Goal: Transaction & Acquisition: Purchase product/service

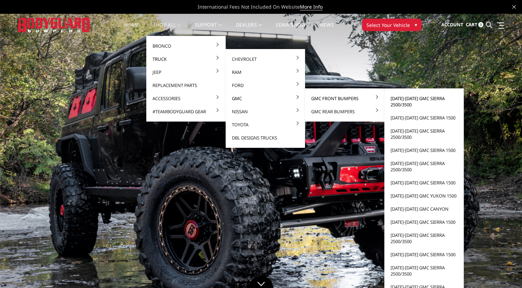
click at [402, 106] on link "[DATE]-[DATE] GMC Sierra 2500/3500" at bounding box center [424, 101] width 74 height 19
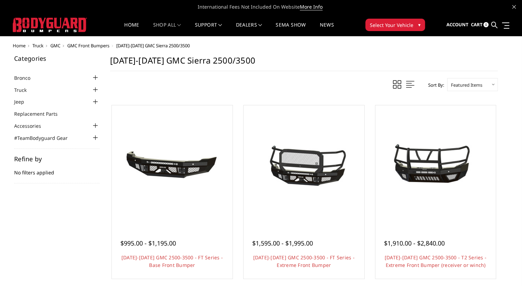
click at [476, 82] on select "Featured Items Newest Items Best Selling A to Z Z to A By Review Price: Ascendi…" at bounding box center [472, 84] width 51 height 13
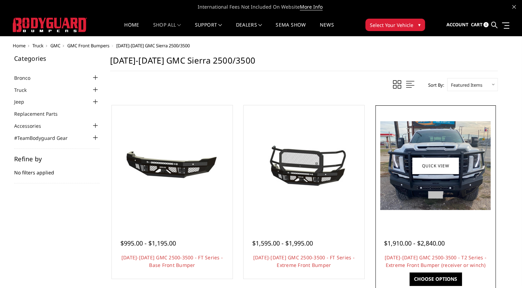
select select "pricedesc"
click at [447, 78] on select "Featured Items Newest Items Best Selling A to Z Z to A By Review Price: Ascendi…" at bounding box center [472, 84] width 51 height 13
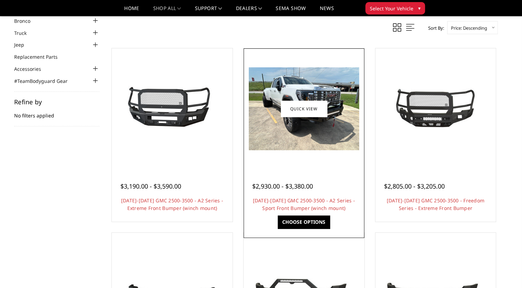
scroll to position [33, 0]
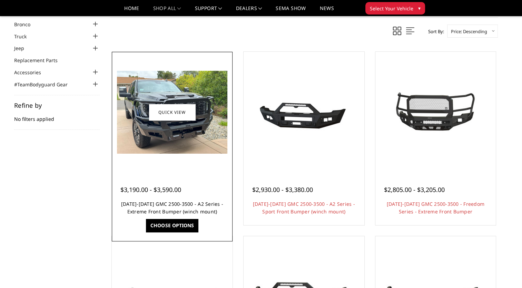
click at [196, 205] on link "2024-2025 GMC 2500-3500 - A2 Series - Extreme Front Bumper (winch mount)" at bounding box center [172, 208] width 102 height 14
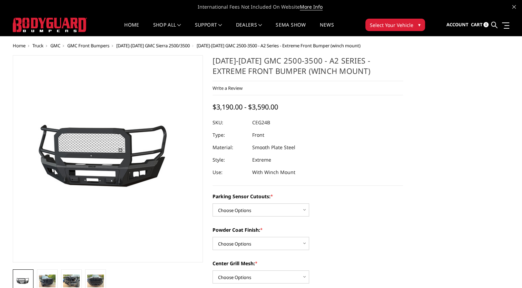
click at [77, 163] on img at bounding box center [150, 159] width 442 height 207
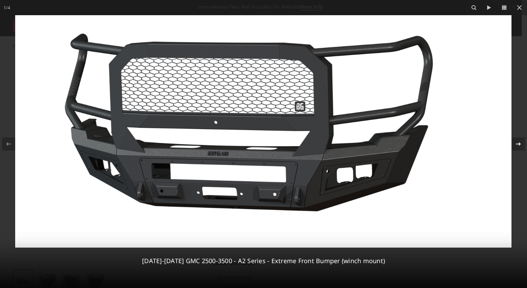
click at [516, 145] on icon at bounding box center [519, 144] width 8 height 8
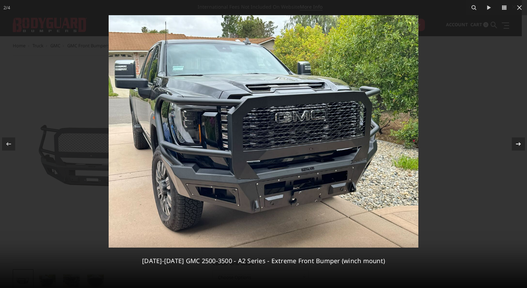
click at [516, 145] on icon at bounding box center [519, 144] width 8 height 8
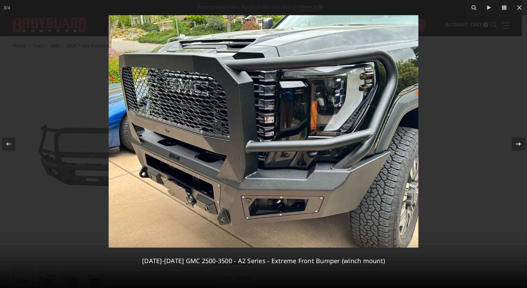
click at [516, 145] on icon at bounding box center [519, 144] width 8 height 8
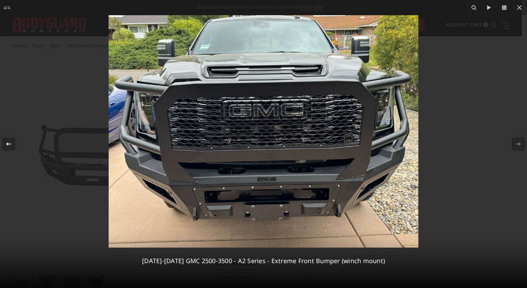
click at [8, 145] on div "4 / 4 2024-2025 GMC 2500-3500 - A2 Series - Extreme Front Bumper (winch mount)" at bounding box center [263, 144] width 527 height 288
click at [8, 145] on icon at bounding box center [8, 143] width 5 height 3
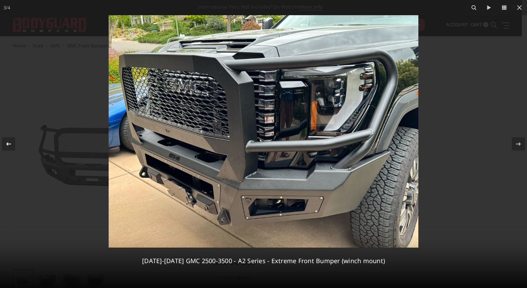
click at [8, 146] on icon at bounding box center [8, 144] width 8 height 8
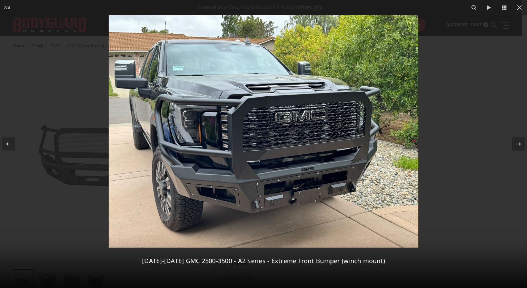
click at [11, 140] on icon at bounding box center [8, 144] width 8 height 8
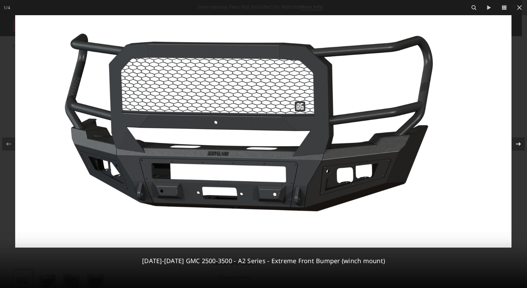
click at [522, 139] on div at bounding box center [518, 143] width 13 height 13
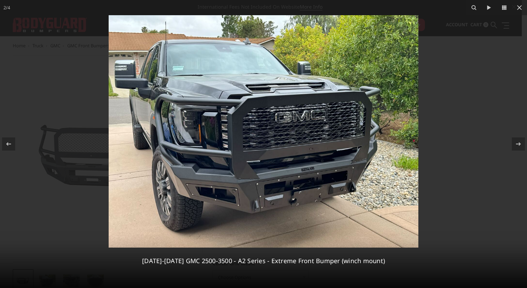
click at [390, 166] on img at bounding box center [264, 131] width 310 height 232
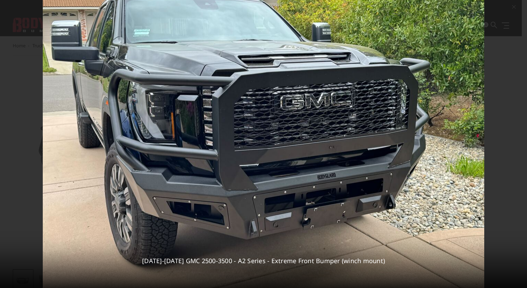
click at [518, 141] on div "2 / 4 2024-2025 GMC 2500-3500 - A2 Series - Extreme Front Bumper (winch mount)" at bounding box center [263, 144] width 527 height 288
click at [518, 141] on icon at bounding box center [519, 144] width 8 height 8
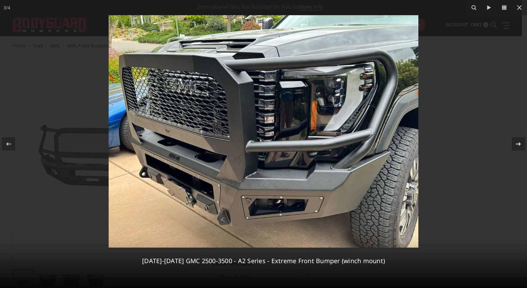
click at [522, 138] on div at bounding box center [518, 143] width 13 height 13
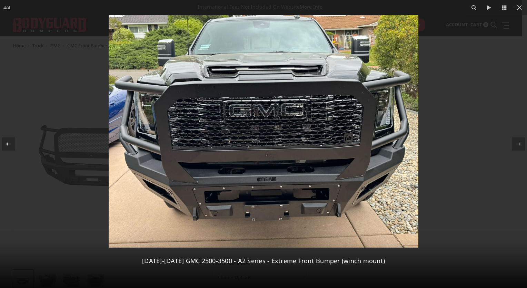
click at [4, 143] on div at bounding box center [8, 143] width 13 height 13
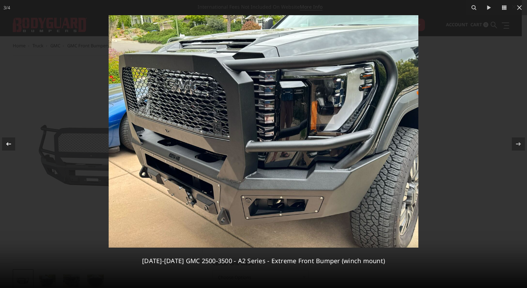
click at [4, 143] on div at bounding box center [8, 143] width 13 height 13
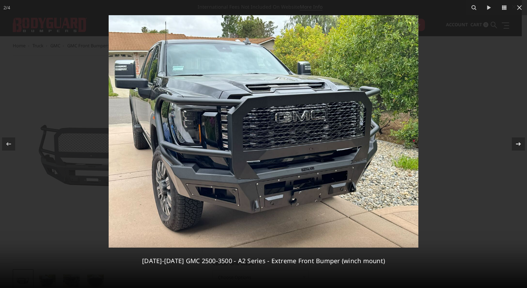
click at [515, 144] on div "2 / 4 2024-2025 GMC 2500-3500 - A2 Series - Extreme Front Bumper (winch mount)" at bounding box center [263, 144] width 527 height 288
click at [516, 143] on icon at bounding box center [519, 144] width 8 height 8
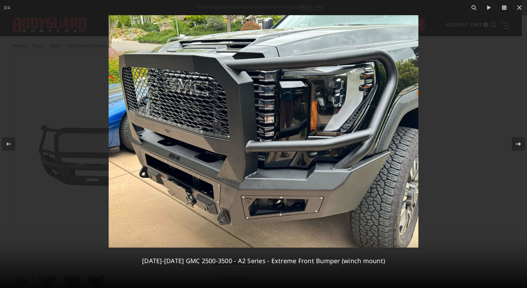
click at [520, 143] on icon at bounding box center [519, 144] width 8 height 8
